Goal: Task Accomplishment & Management: Use online tool/utility

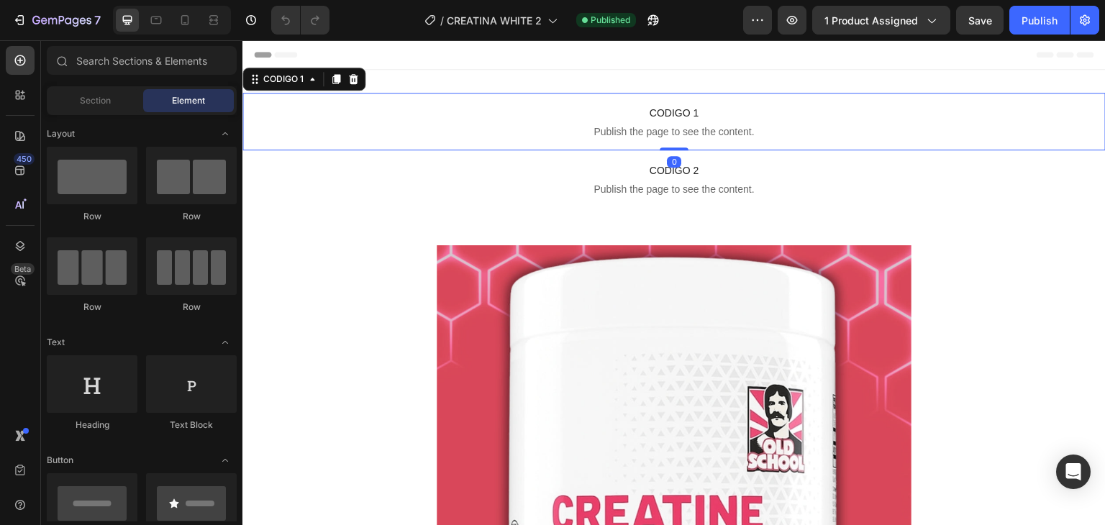
click at [623, 126] on span "Publish the page to see the content." at bounding box center [673, 131] width 863 height 14
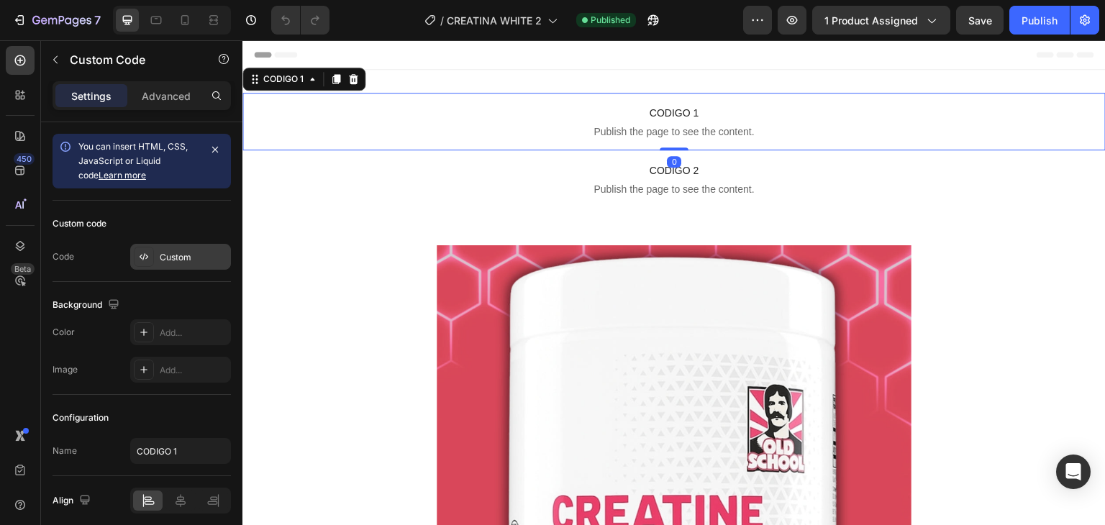
click at [188, 258] on div "Custom" at bounding box center [194, 257] width 68 height 13
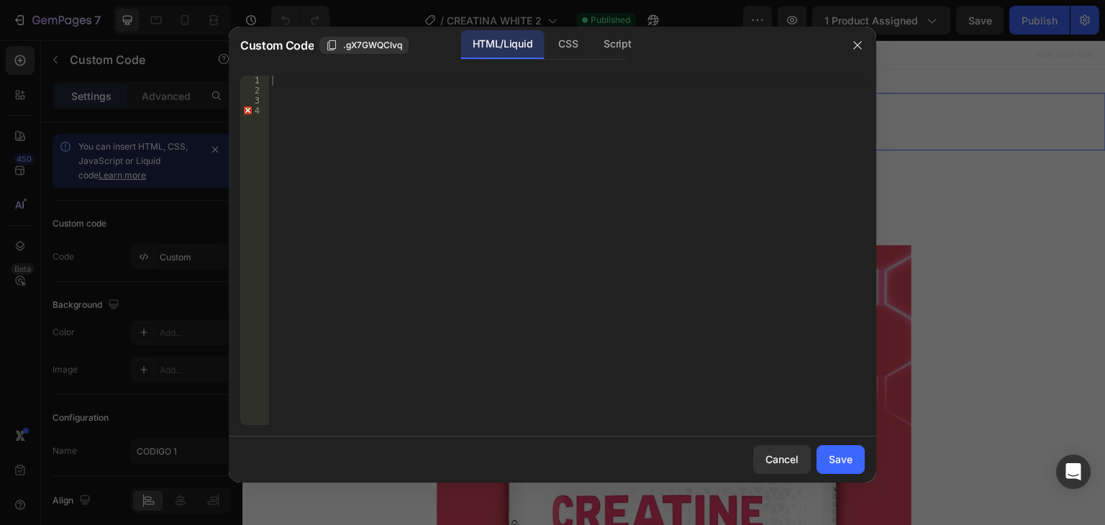
click at [292, 79] on div at bounding box center [567, 261] width 596 height 370
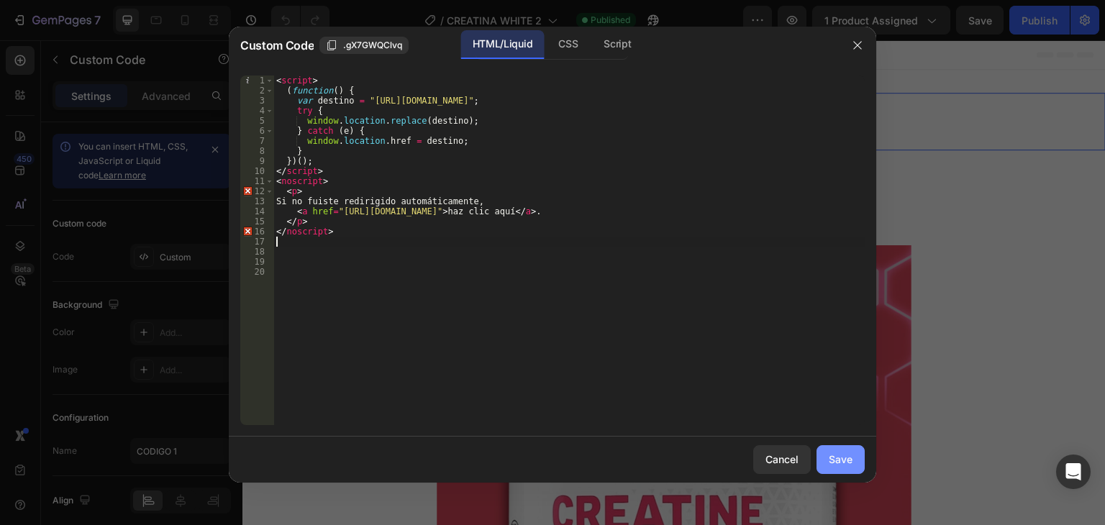
click at [845, 450] on button "Save" at bounding box center [841, 459] width 48 height 29
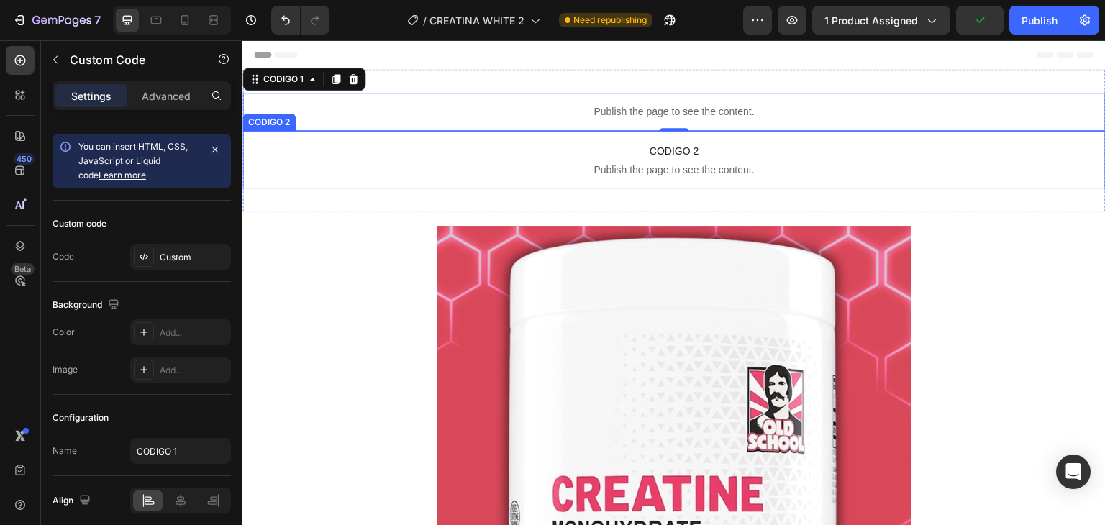
click at [611, 153] on span "CODIGO 2" at bounding box center [673, 150] width 863 height 17
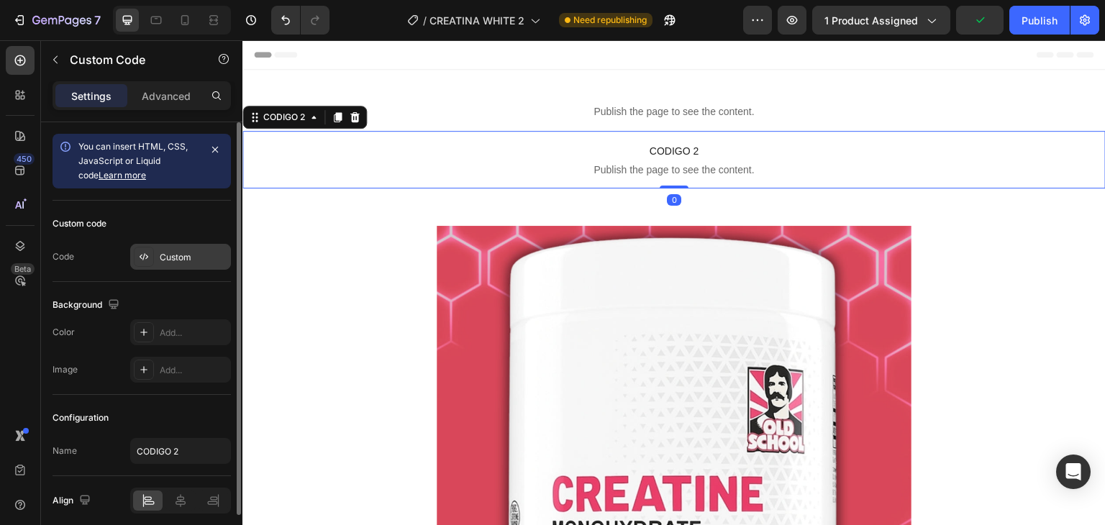
click at [178, 260] on div "Custom" at bounding box center [194, 257] width 68 height 13
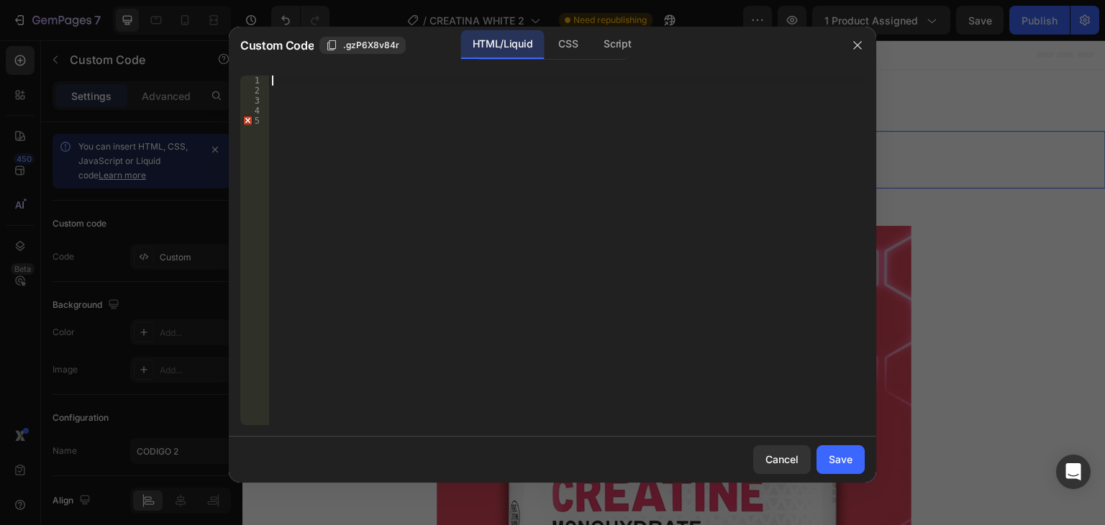
click at [287, 79] on div at bounding box center [567, 261] width 596 height 370
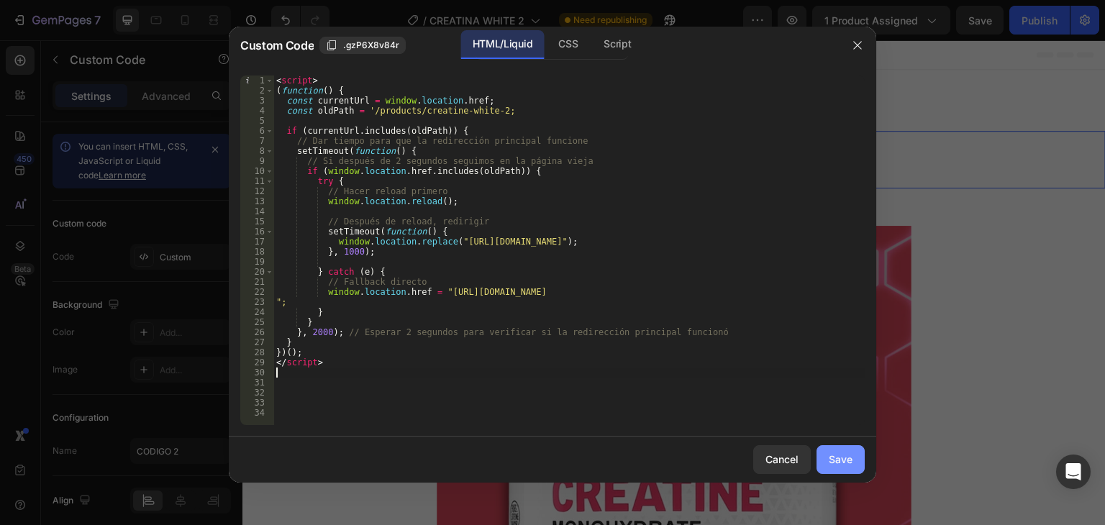
click at [863, 457] on button "Save" at bounding box center [841, 459] width 48 height 29
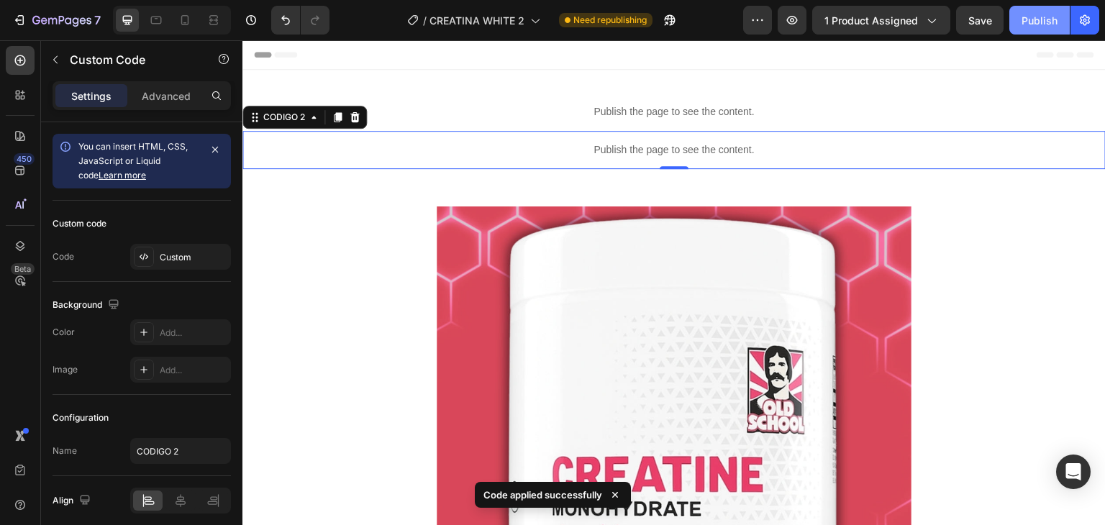
click at [1050, 23] on div "Publish" at bounding box center [1040, 20] width 36 height 15
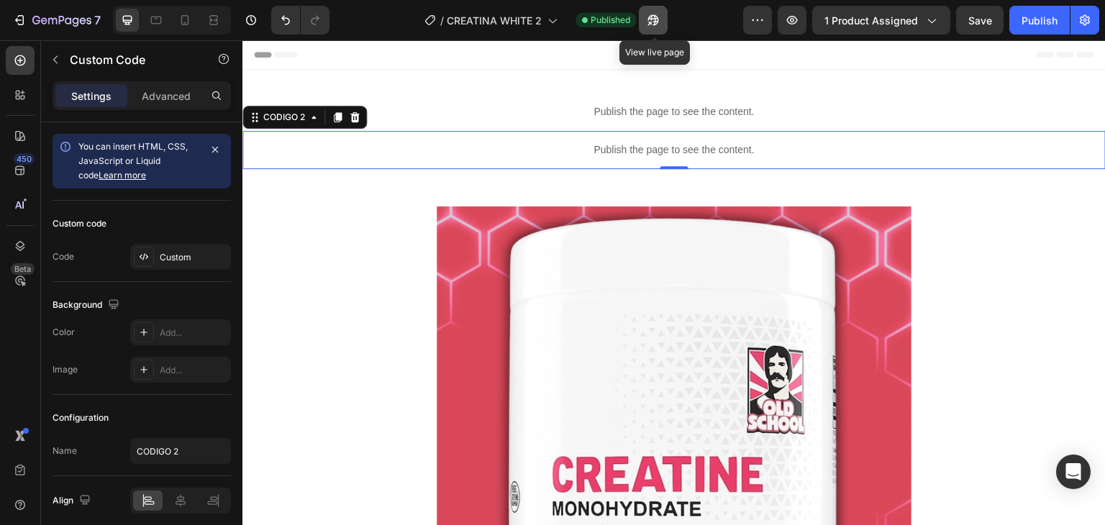
click at [655, 21] on icon "button" at bounding box center [653, 20] width 14 height 14
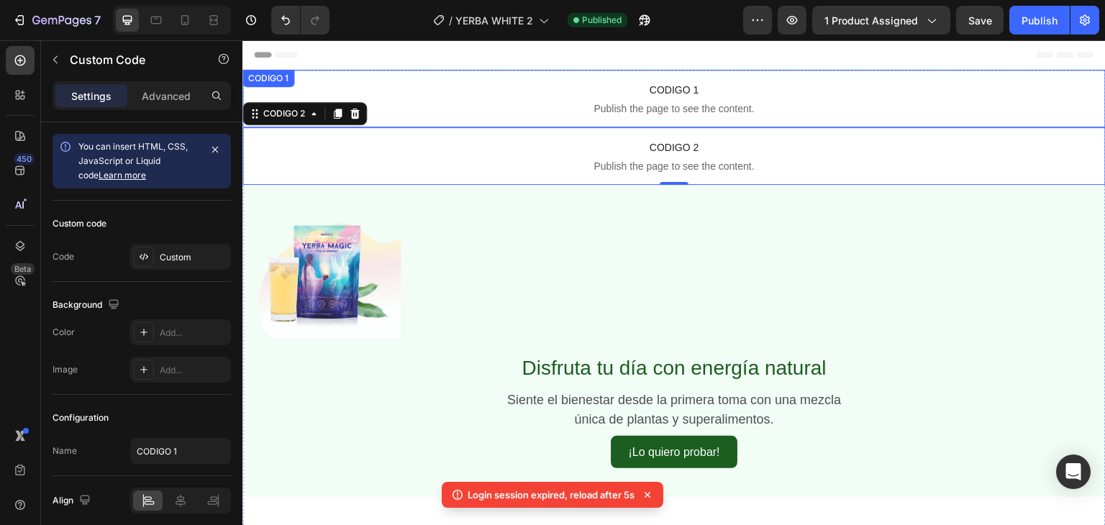
click at [631, 104] on span "Publish the page to see the content." at bounding box center [673, 108] width 863 height 14
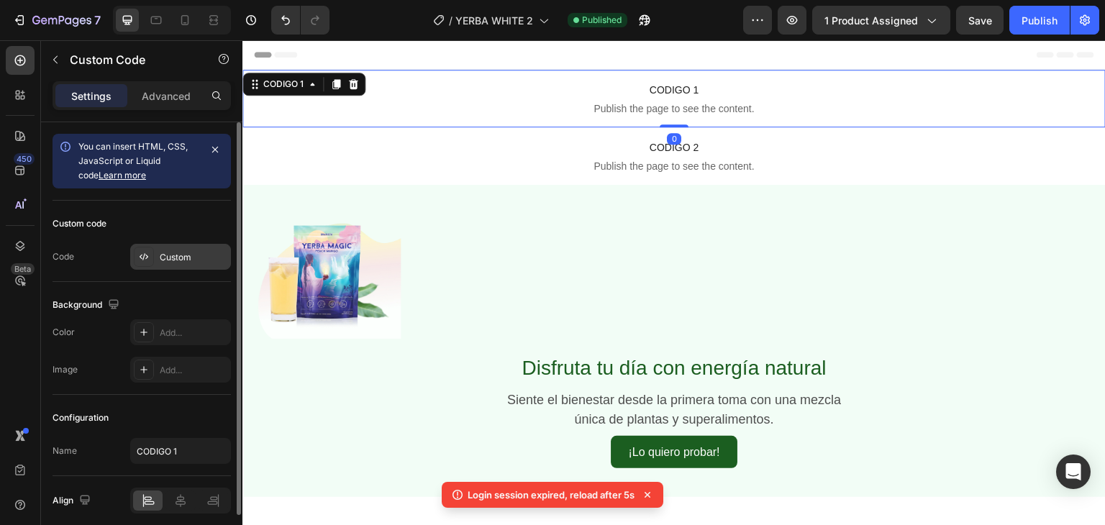
click at [185, 257] on div "Custom" at bounding box center [194, 257] width 68 height 13
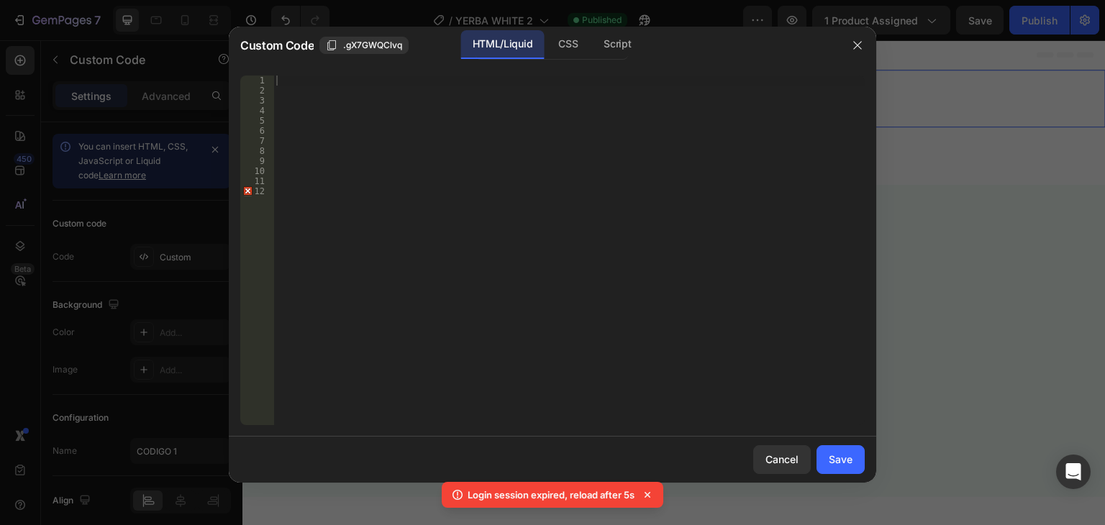
click at [304, 81] on div at bounding box center [568, 261] width 591 height 370
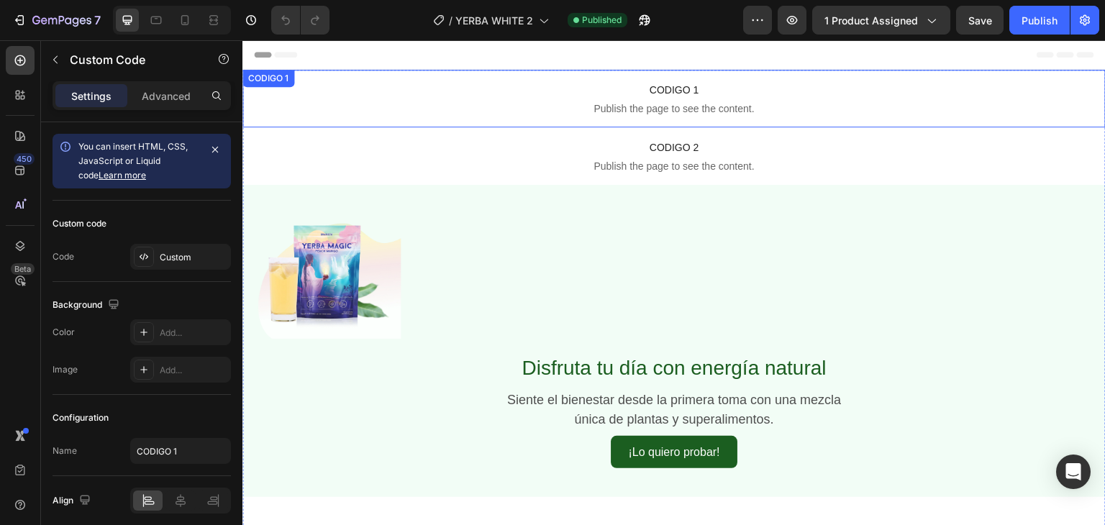
click at [621, 91] on span "CODIGO 1" at bounding box center [673, 89] width 863 height 17
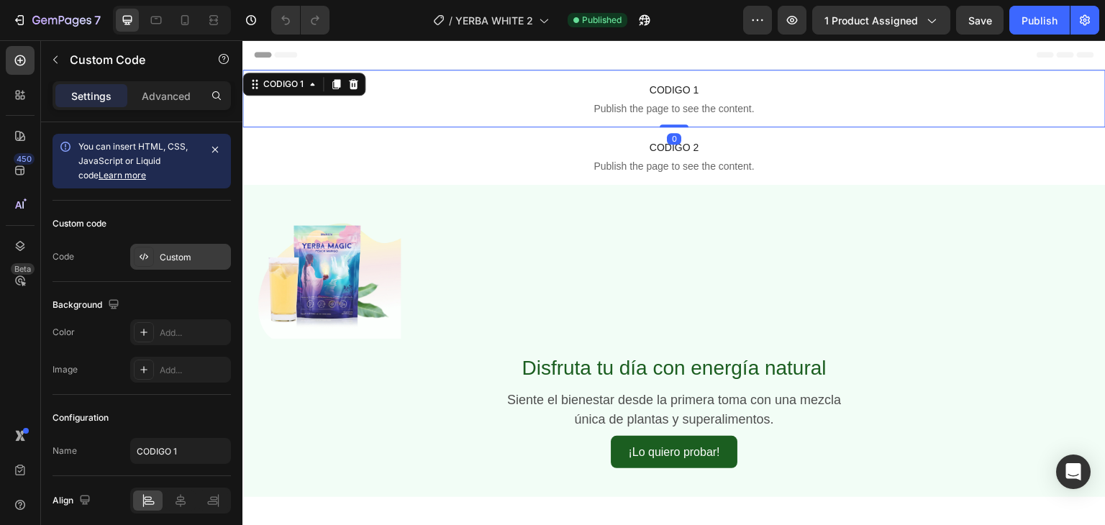
click at [178, 251] on div "Custom" at bounding box center [194, 257] width 68 height 13
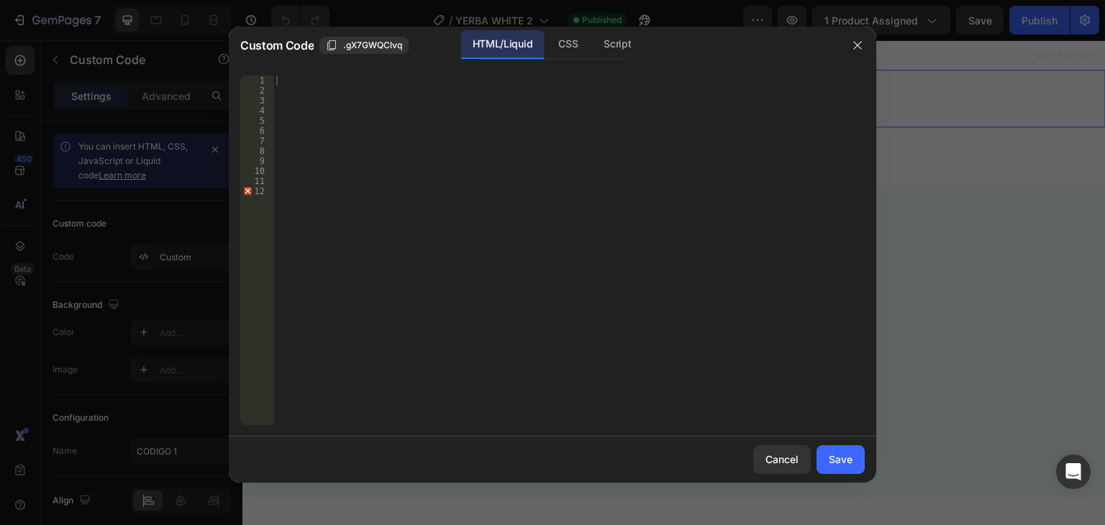
click at [299, 86] on div at bounding box center [568, 261] width 591 height 370
click at [297, 81] on div at bounding box center [568, 261] width 591 height 370
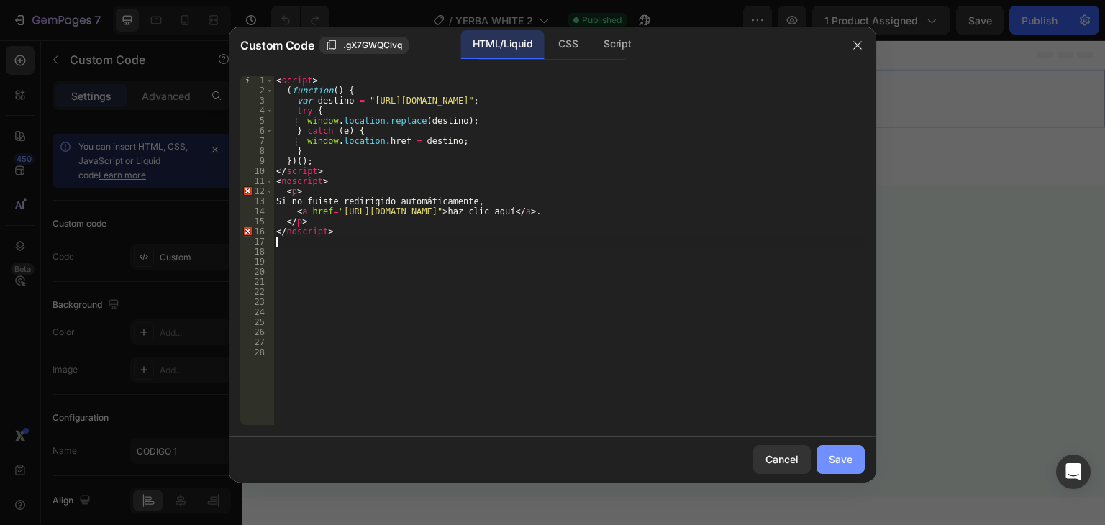
click at [836, 454] on div "Save" at bounding box center [841, 459] width 24 height 15
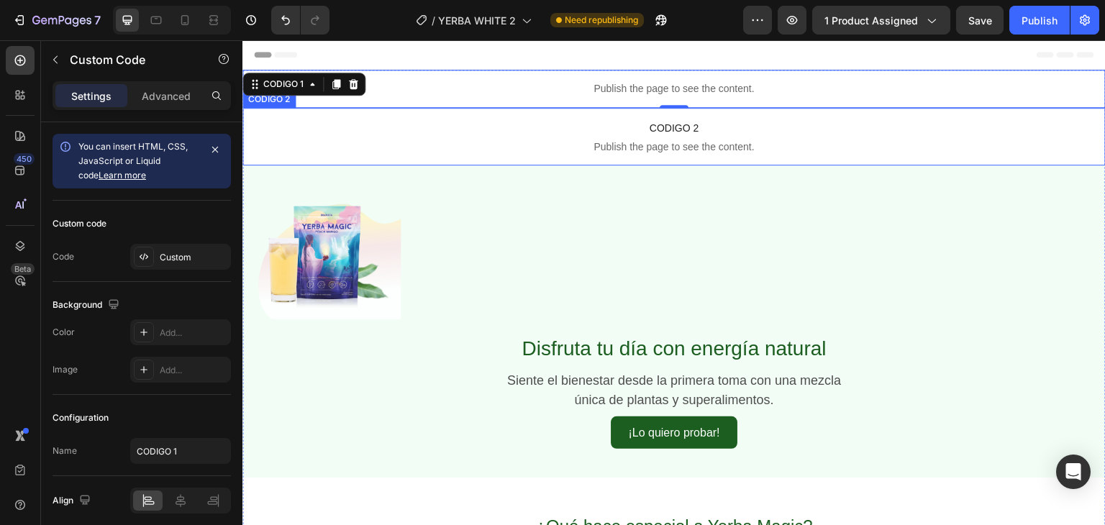
click at [607, 142] on span "Publish the page to see the content." at bounding box center [673, 147] width 863 height 14
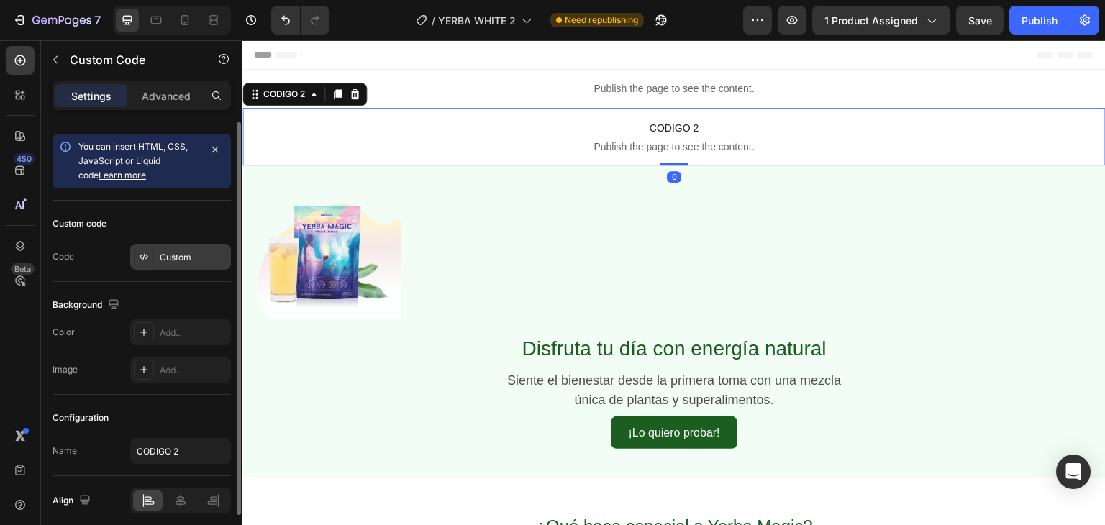
click at [187, 258] on div "Custom" at bounding box center [194, 257] width 68 height 13
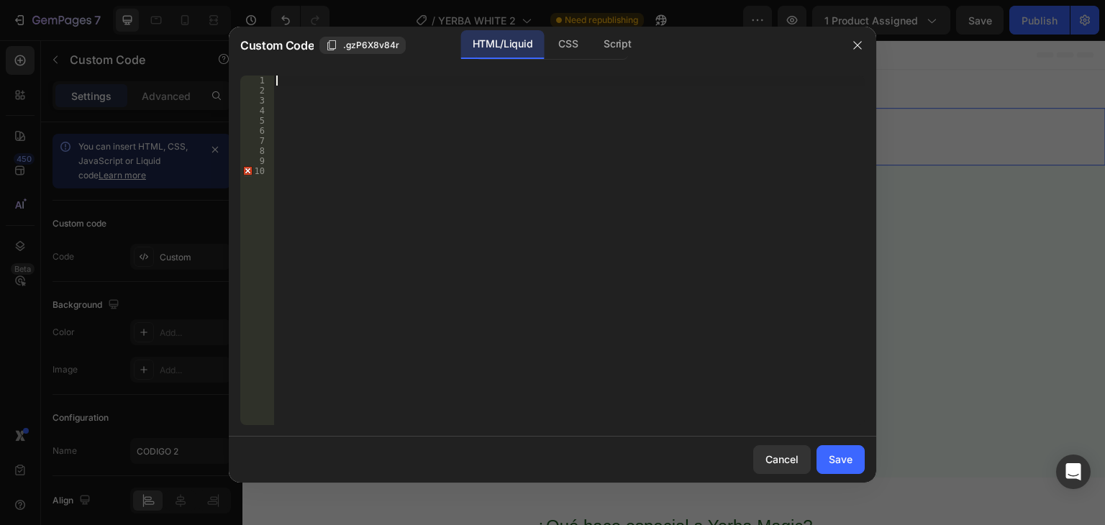
click at [295, 78] on div at bounding box center [568, 261] width 591 height 370
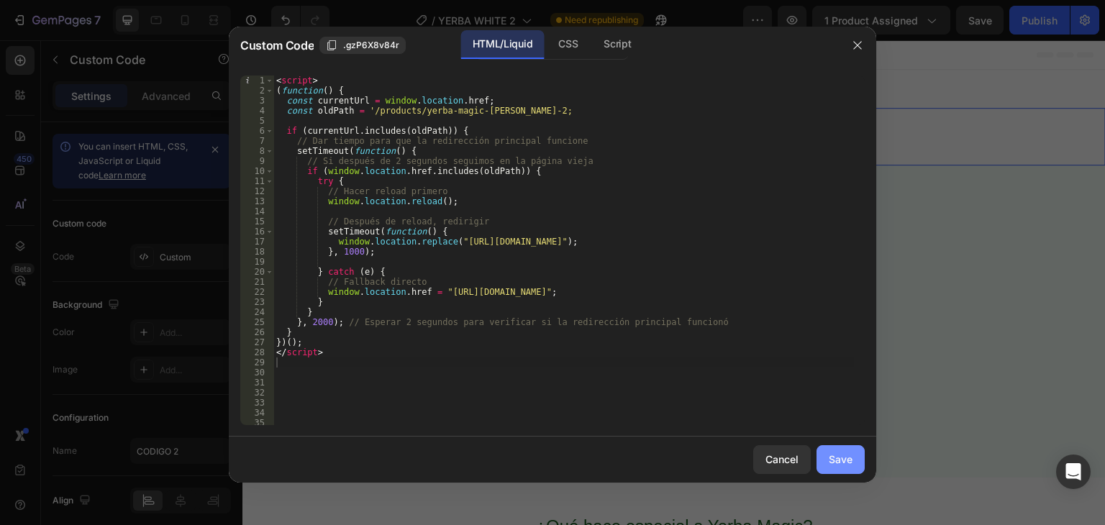
click at [854, 458] on button "Save" at bounding box center [841, 459] width 48 height 29
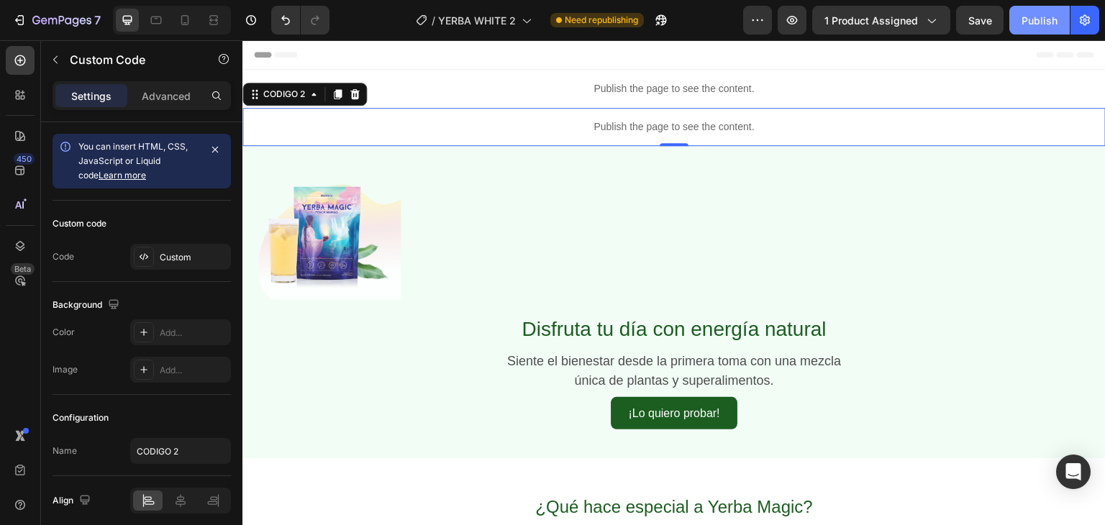
click at [1042, 22] on div "Publish" at bounding box center [1040, 20] width 36 height 15
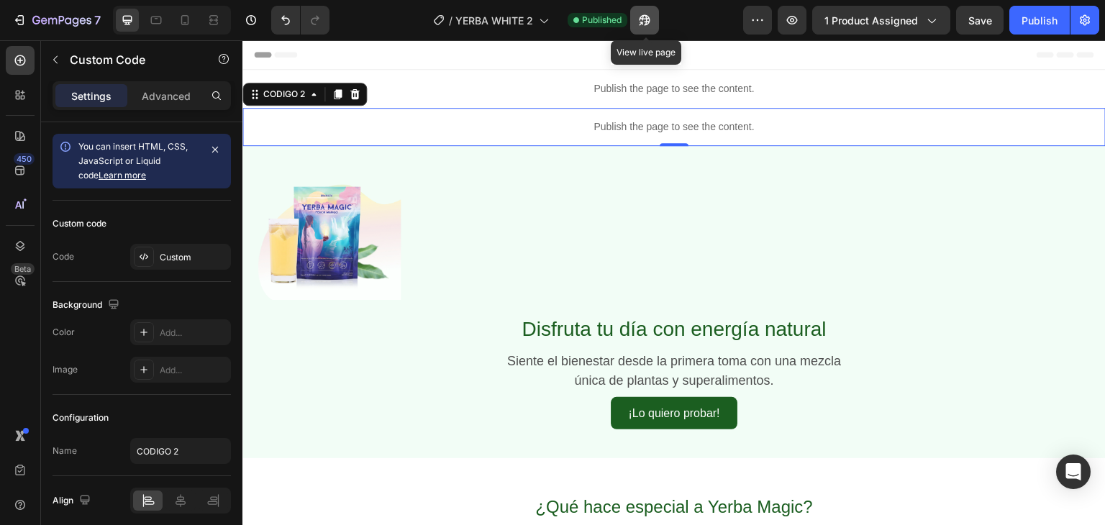
click at [642, 24] on icon "button" at bounding box center [641, 24] width 4 height 4
